Goal: Task Accomplishment & Management: Use online tool/utility

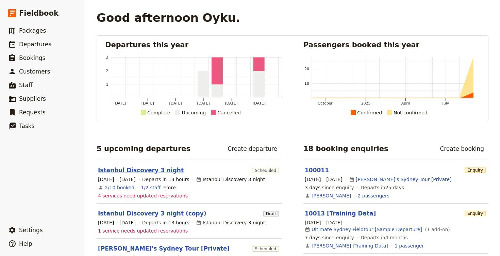
click at [162, 167] on link "Istanbul Discovery 3 night" at bounding box center [141, 170] width 86 height 8
click at [221, 75] on rect at bounding box center [216, 70] width 11 height 27
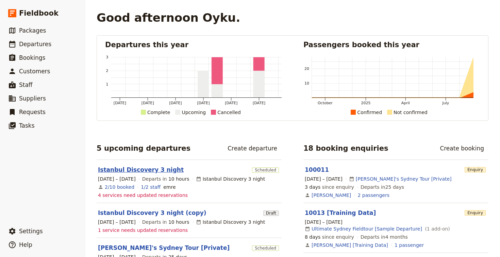
click at [144, 172] on link "Istanbul Discovery 3 night" at bounding box center [141, 170] width 86 height 8
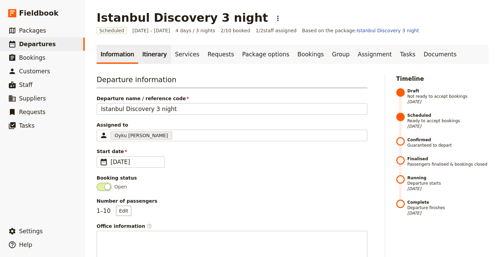
click at [152, 56] on link "Itinerary" at bounding box center [154, 54] width 33 height 19
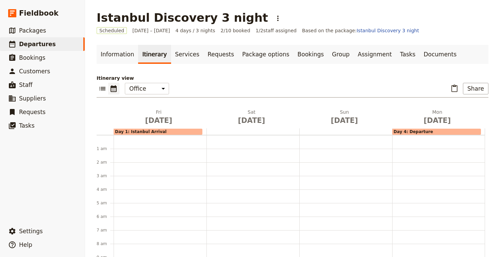
scroll to position [88, 0]
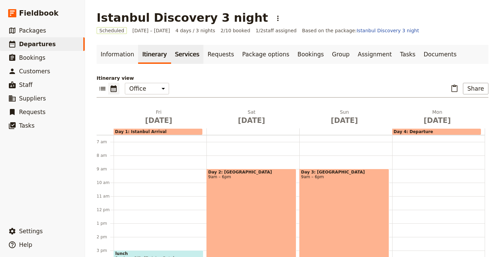
click at [179, 55] on link "Services" at bounding box center [187, 54] width 33 height 19
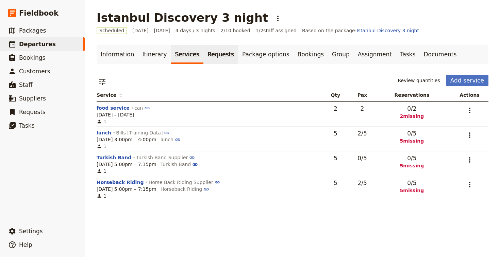
click at [212, 59] on link "Requests" at bounding box center [220, 54] width 35 height 19
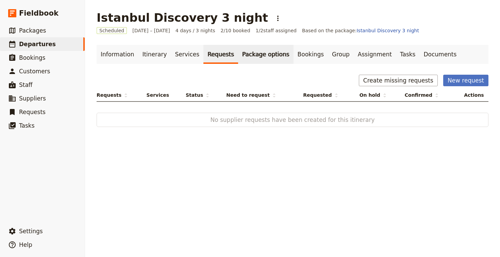
click at [254, 56] on link "Package options" at bounding box center [265, 54] width 55 height 19
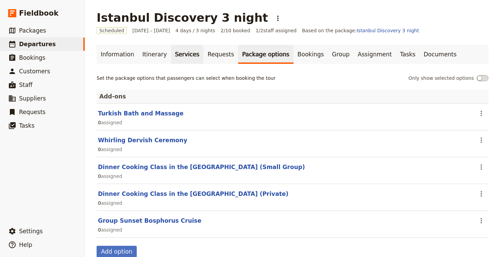
click at [187, 54] on link "Services" at bounding box center [187, 54] width 33 height 19
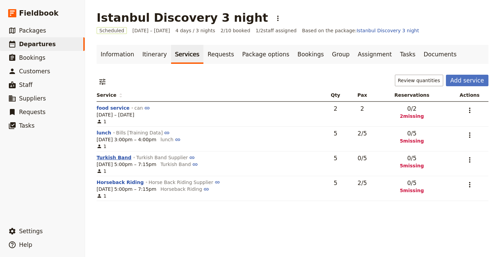
click at [122, 157] on button "Turkish Band" at bounding box center [114, 157] width 35 height 7
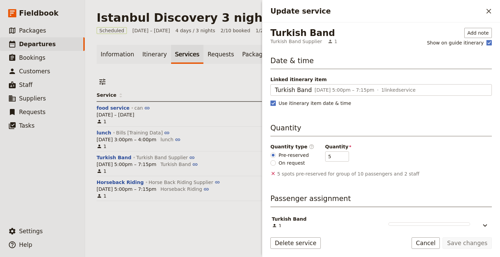
click at [234, 84] on div "​ Review quantities Add service" at bounding box center [293, 82] width 392 height 14
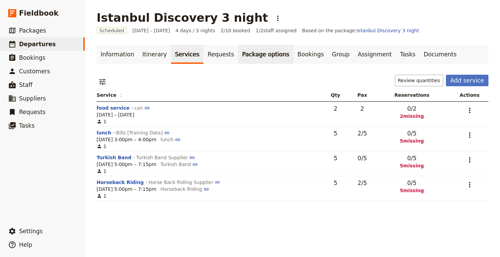
click at [256, 53] on link "Package options" at bounding box center [265, 54] width 55 height 19
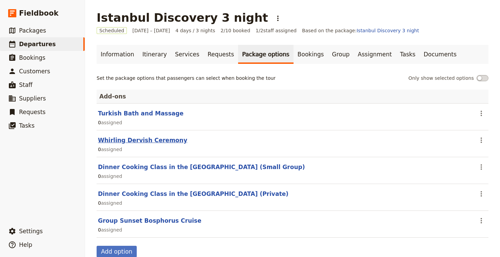
click at [138, 139] on button "Whirling Dervish Ceremony" at bounding box center [142, 140] width 89 height 8
select select "addOn"
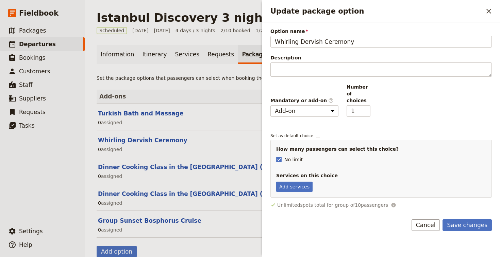
click at [224, 87] on div "Set the package options that passengers can select when booking the tour Only s…" at bounding box center [293, 166] width 392 height 183
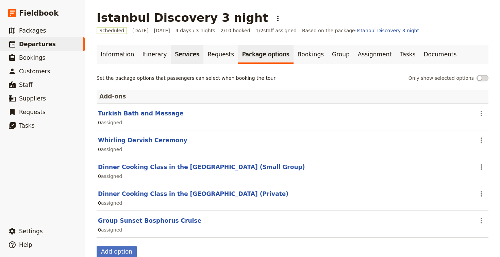
click at [185, 56] on link "Services" at bounding box center [187, 54] width 33 height 19
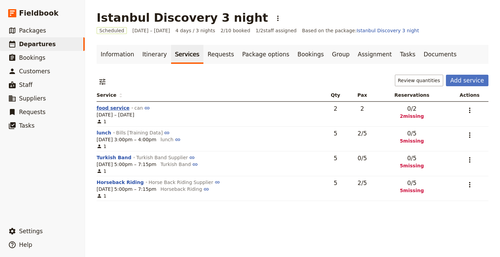
click at [107, 109] on button "food service" at bounding box center [113, 108] width 33 height 7
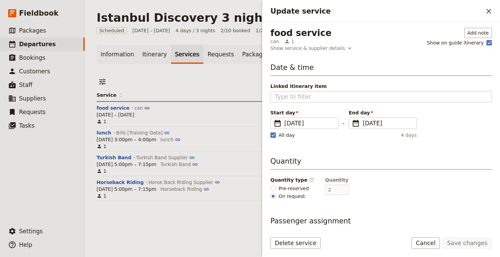
click at [231, 71] on div "Information Itinerary Services Requests Package options Bookings Group Assignme…" at bounding box center [293, 123] width 392 height 156
